Goal: Task Accomplishment & Management: Use online tool/utility

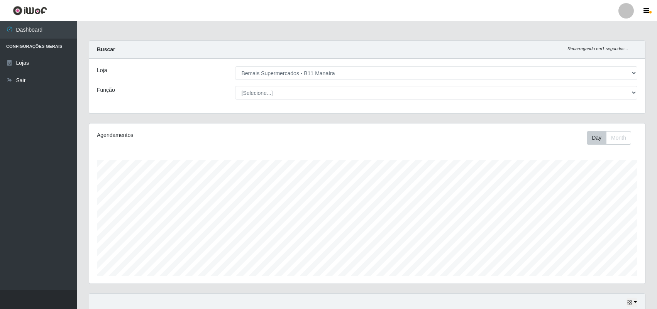
select select "409"
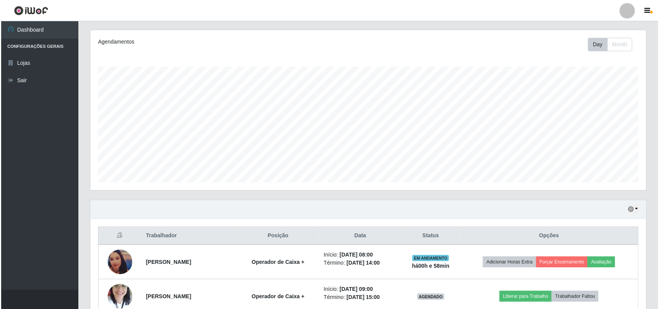
scroll to position [308, 0]
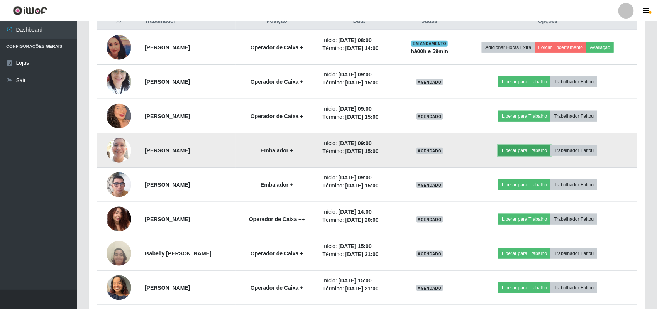
click at [527, 151] on button "Liberar para Trabalho" at bounding box center [524, 150] width 52 height 11
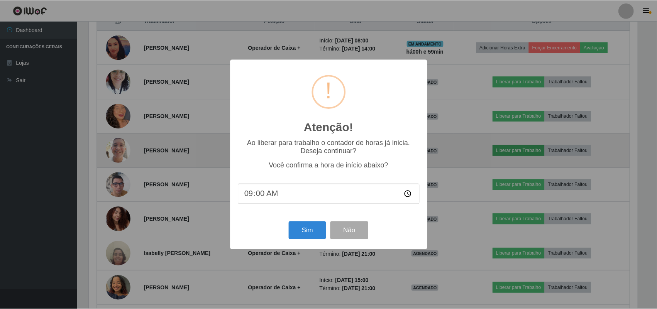
scroll to position [161, 550]
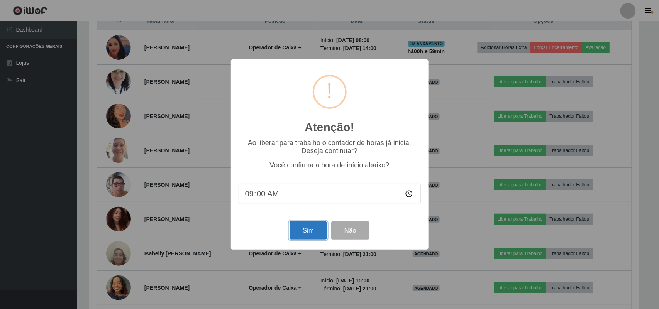
click at [297, 234] on button "Sim" at bounding box center [307, 230] width 37 height 18
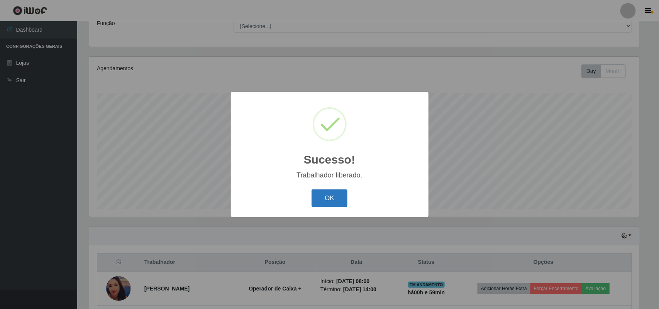
click at [330, 198] on button "OK" at bounding box center [329, 198] width 36 height 18
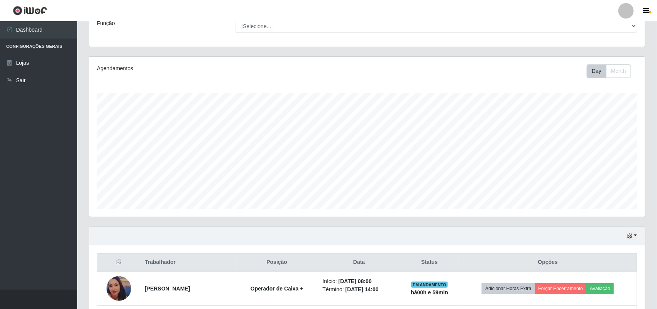
scroll to position [308, 0]
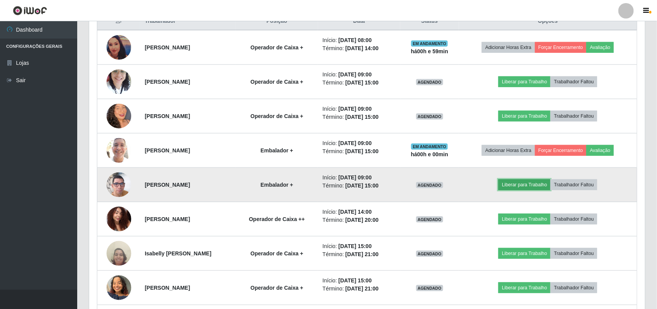
click at [526, 187] on button "Liberar para Trabalho" at bounding box center [524, 184] width 52 height 11
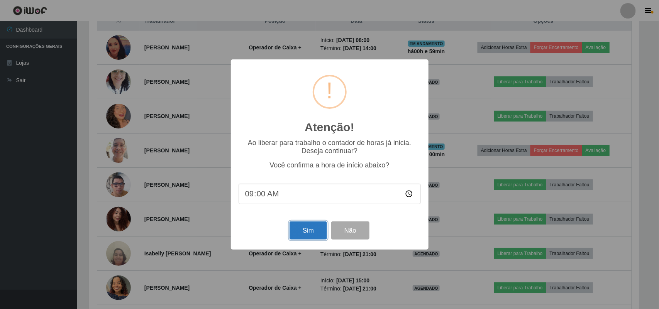
click at [295, 230] on button "Sim" at bounding box center [307, 230] width 37 height 18
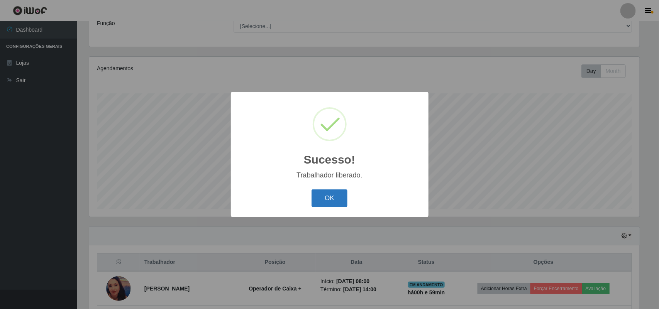
click at [325, 204] on button "OK" at bounding box center [329, 198] width 36 height 18
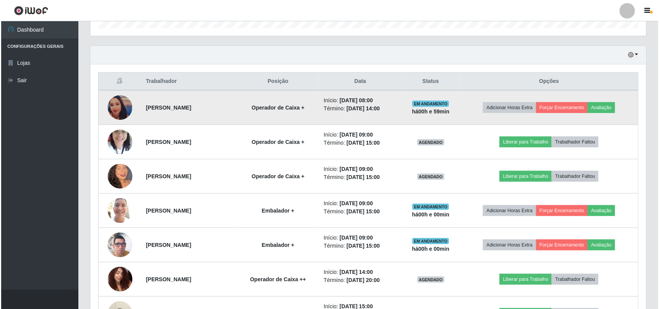
scroll to position [260, 0]
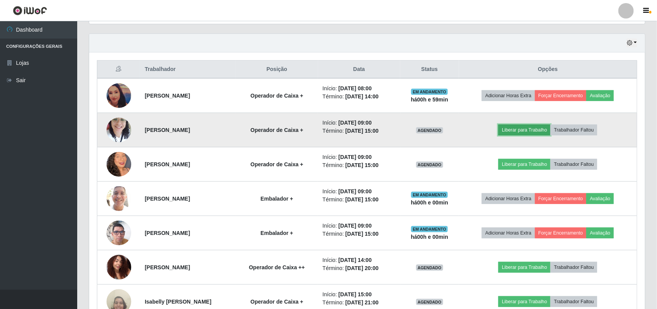
click at [520, 128] on button "Liberar para Trabalho" at bounding box center [524, 130] width 52 height 11
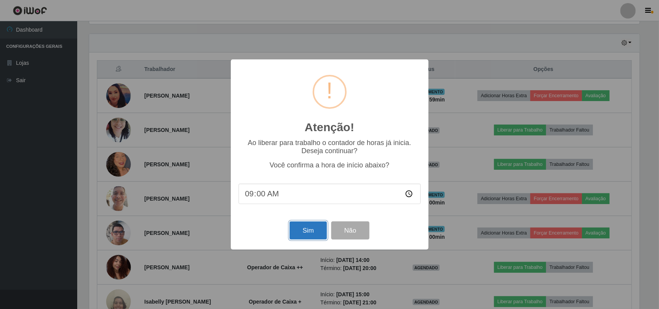
click at [303, 233] on button "Sim" at bounding box center [307, 230] width 37 height 18
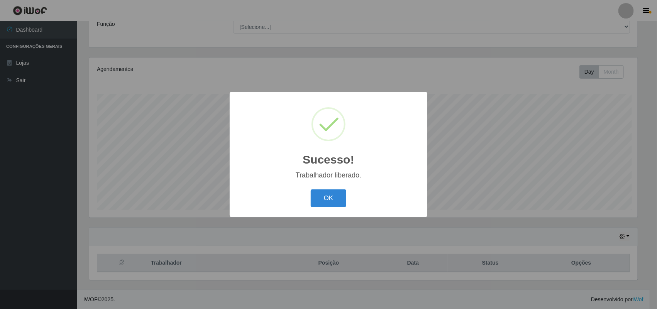
scroll to position [0, 0]
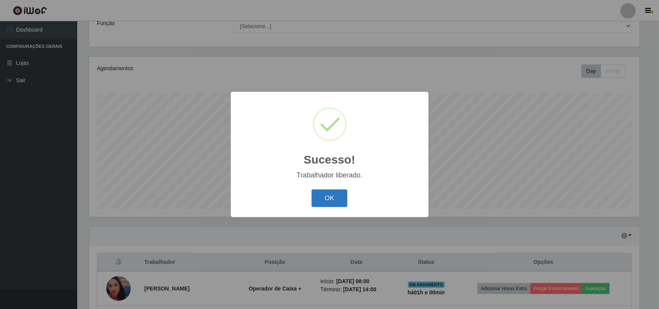
click at [334, 198] on button "OK" at bounding box center [329, 198] width 36 height 18
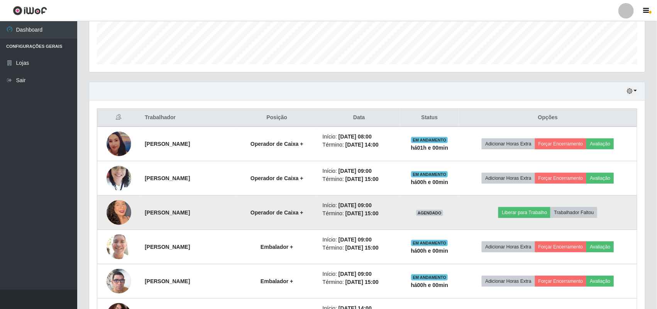
scroll to position [260, 0]
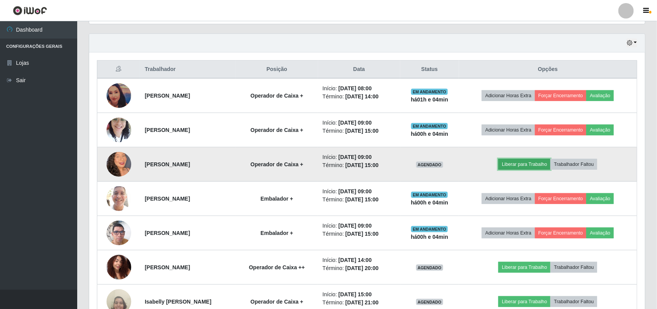
click at [533, 165] on button "Liberar para Trabalho" at bounding box center [524, 164] width 52 height 11
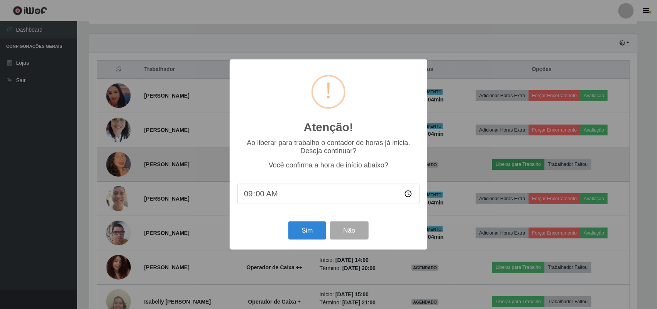
scroll to position [161, 550]
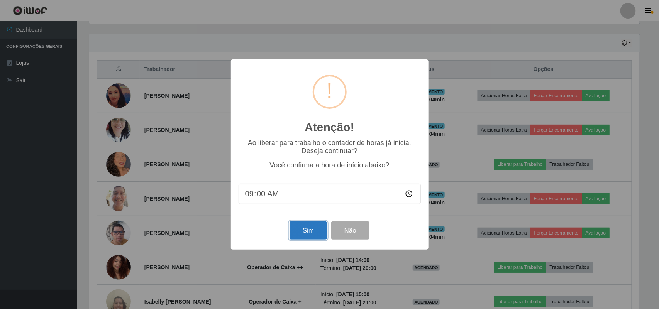
click at [307, 232] on button "Sim" at bounding box center [307, 230] width 37 height 18
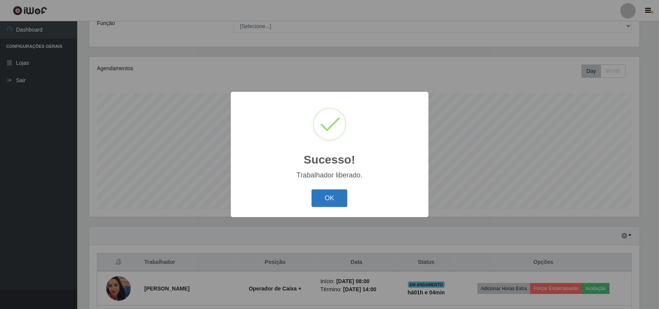
click at [340, 208] on button "OK" at bounding box center [329, 198] width 36 height 18
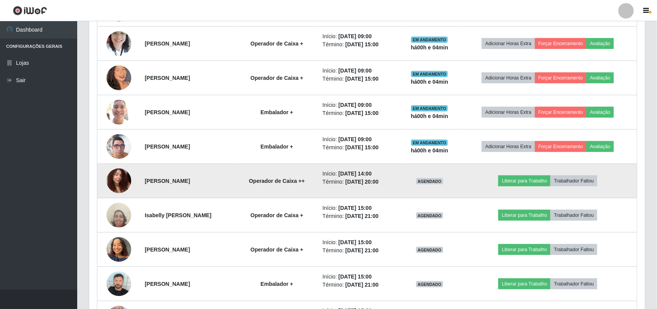
scroll to position [356, 0]
